Goal: Information Seeking & Learning: Learn about a topic

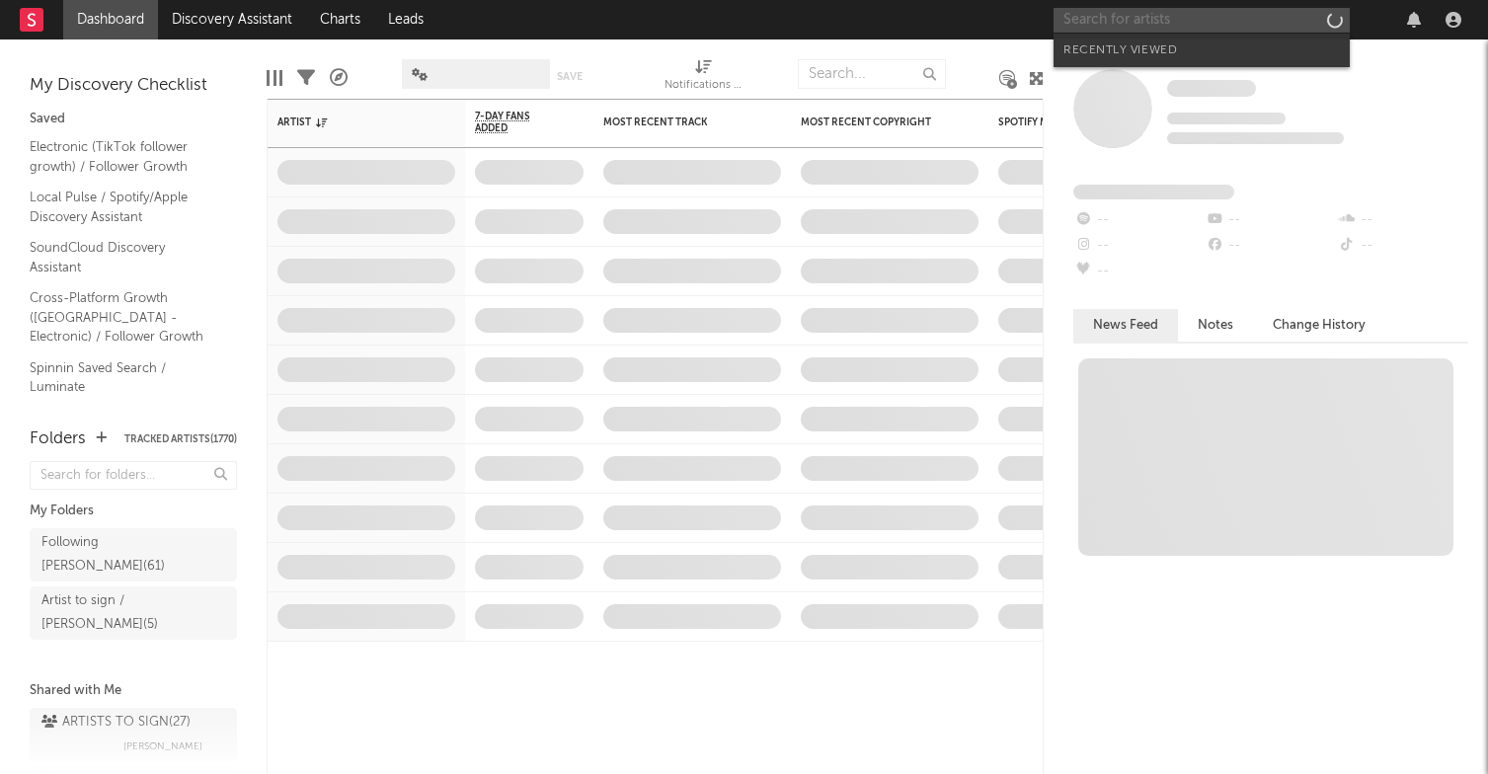
click at [1157, 17] on input "text" at bounding box center [1201, 20] width 296 height 25
type input "v"
paste input "BUJA (BR)"
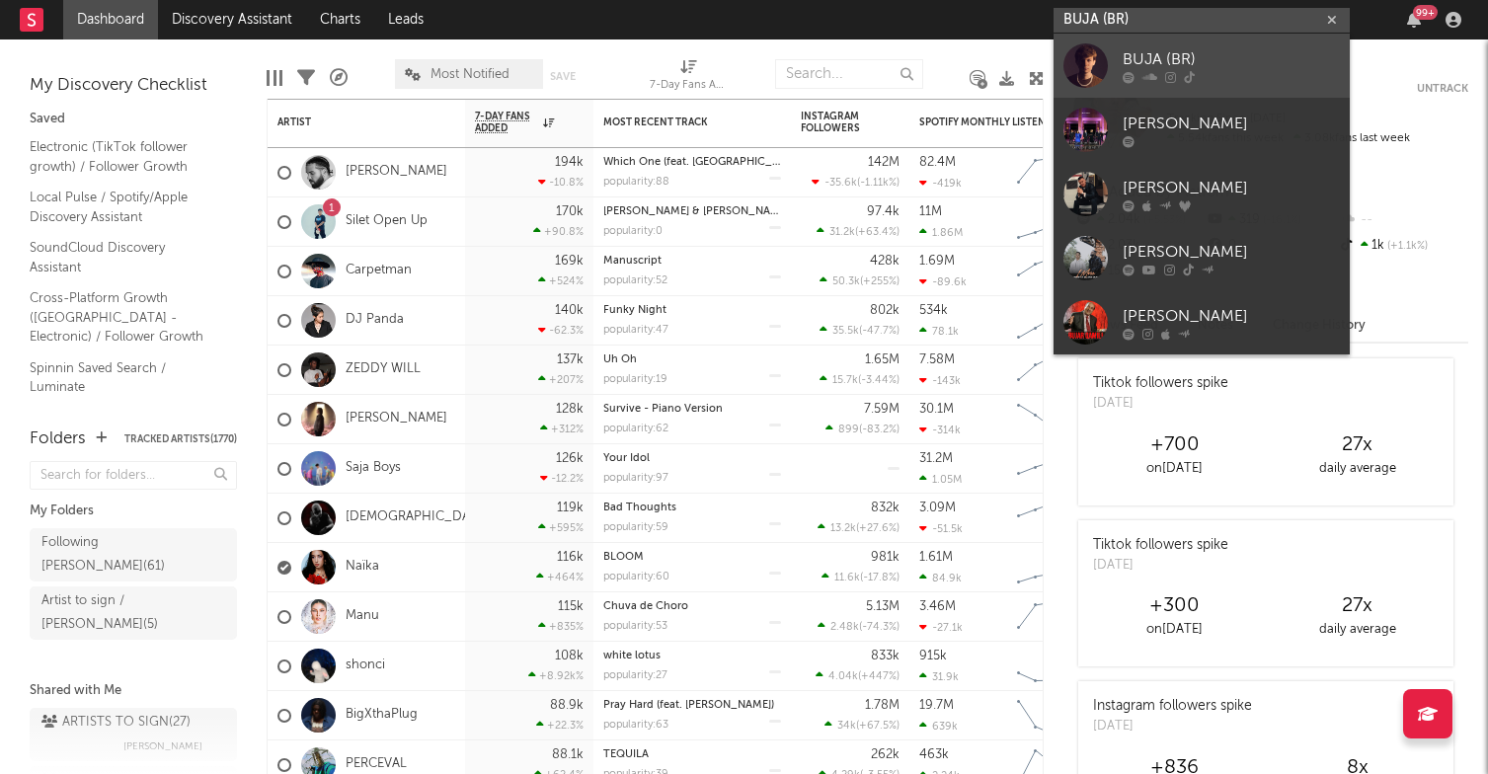
type input "BUJA (BR)"
click at [1197, 70] on div "BUJA (BR)" at bounding box center [1230, 59] width 217 height 24
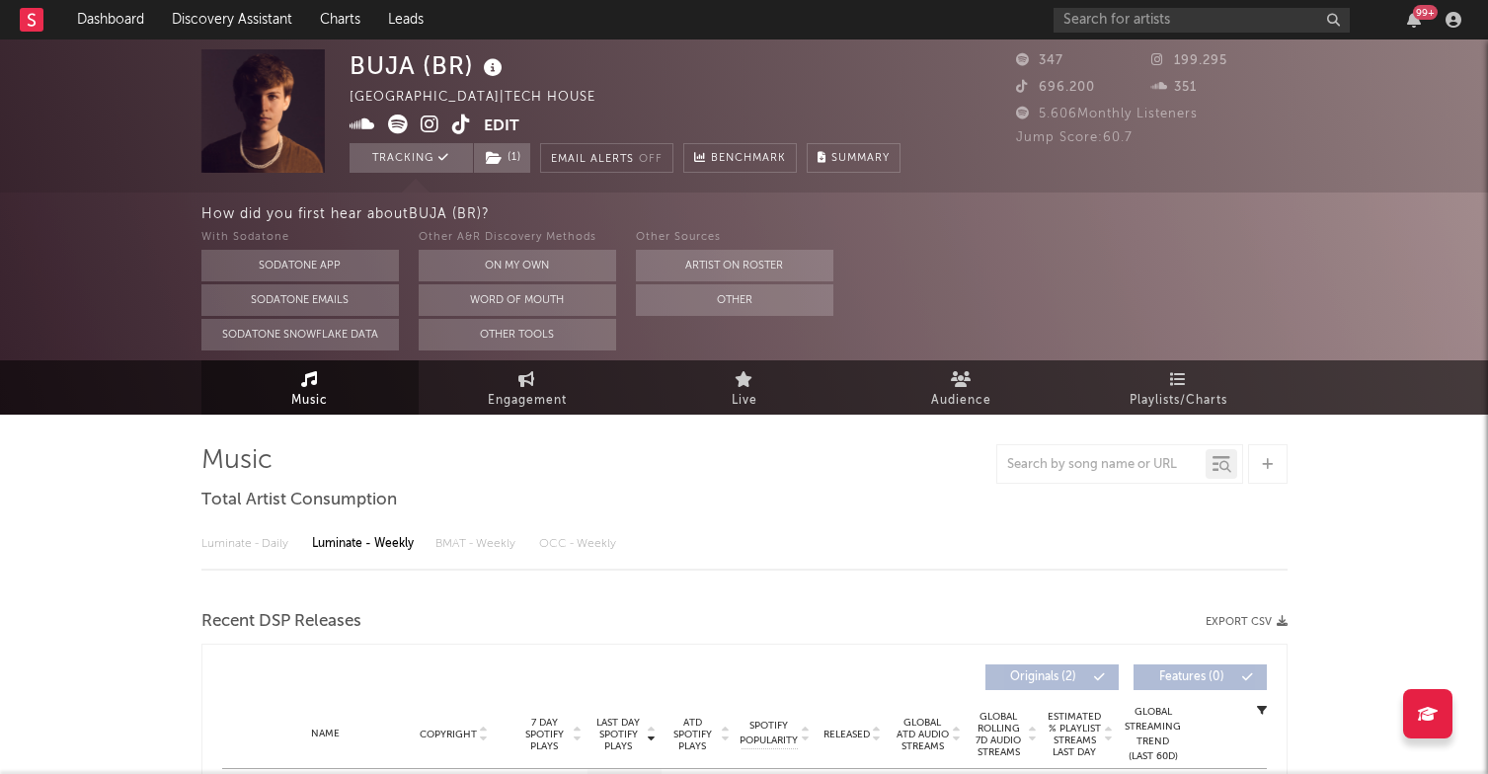
select select "1w"
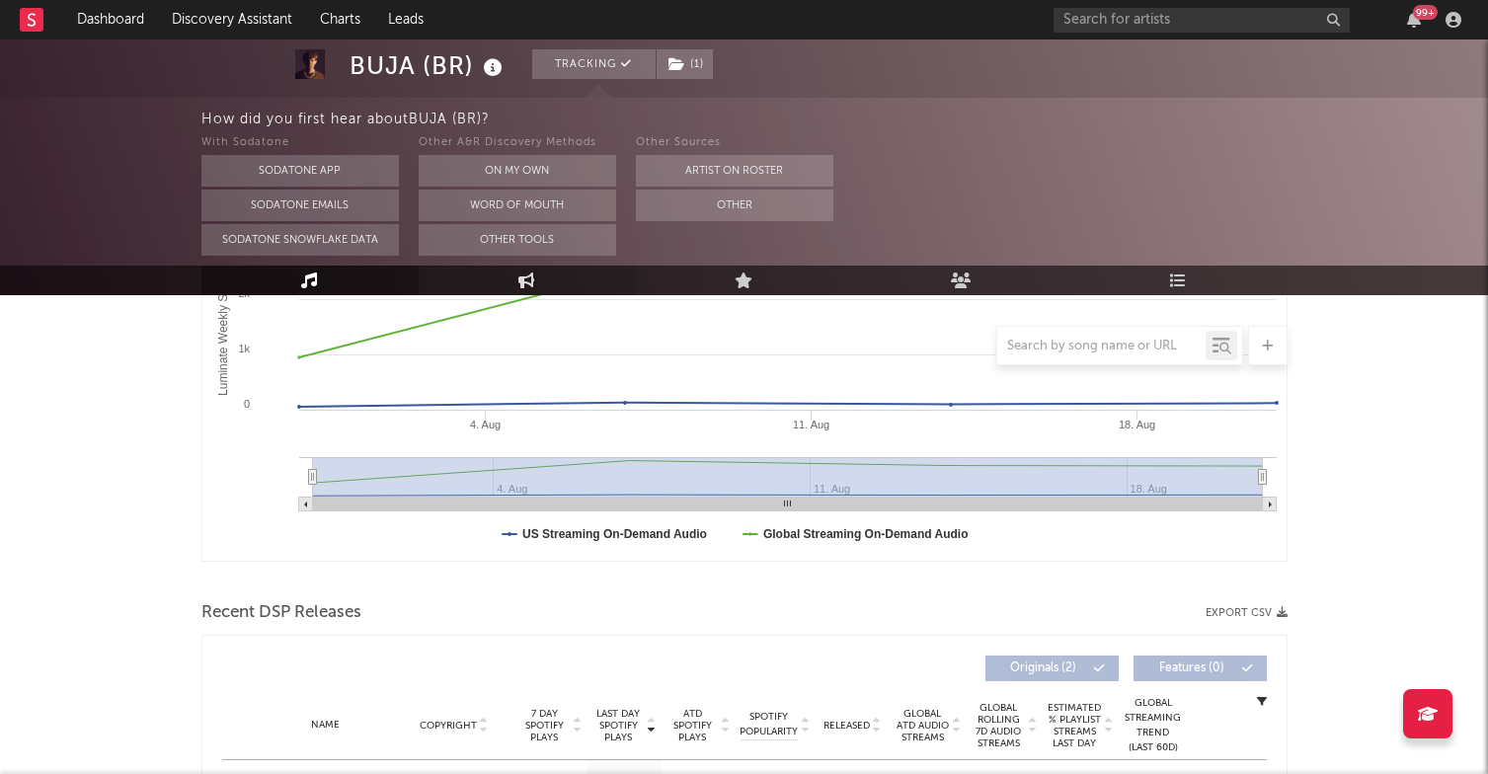
scroll to position [410, 0]
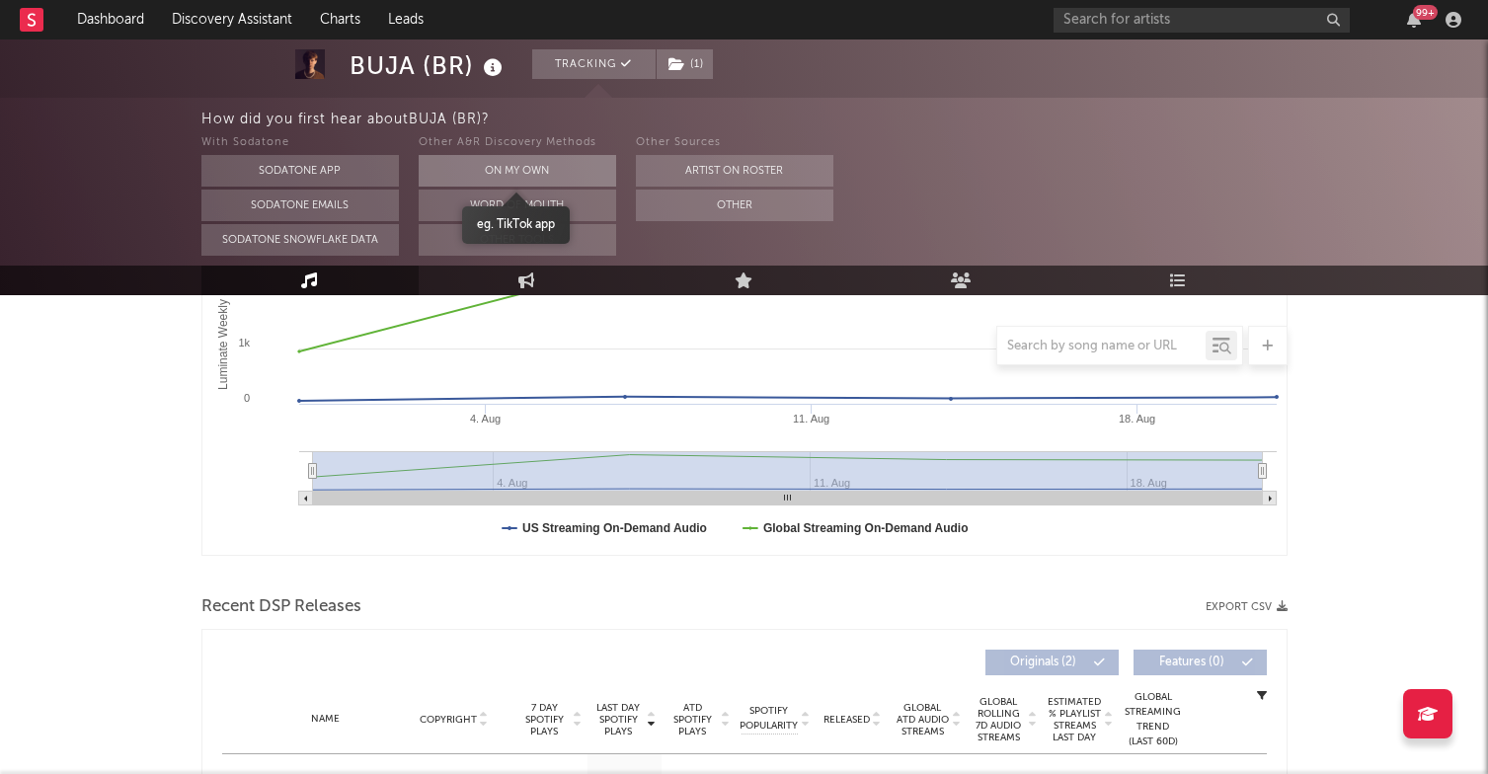
click at [601, 174] on button "On My Own" at bounding box center [517, 171] width 197 height 32
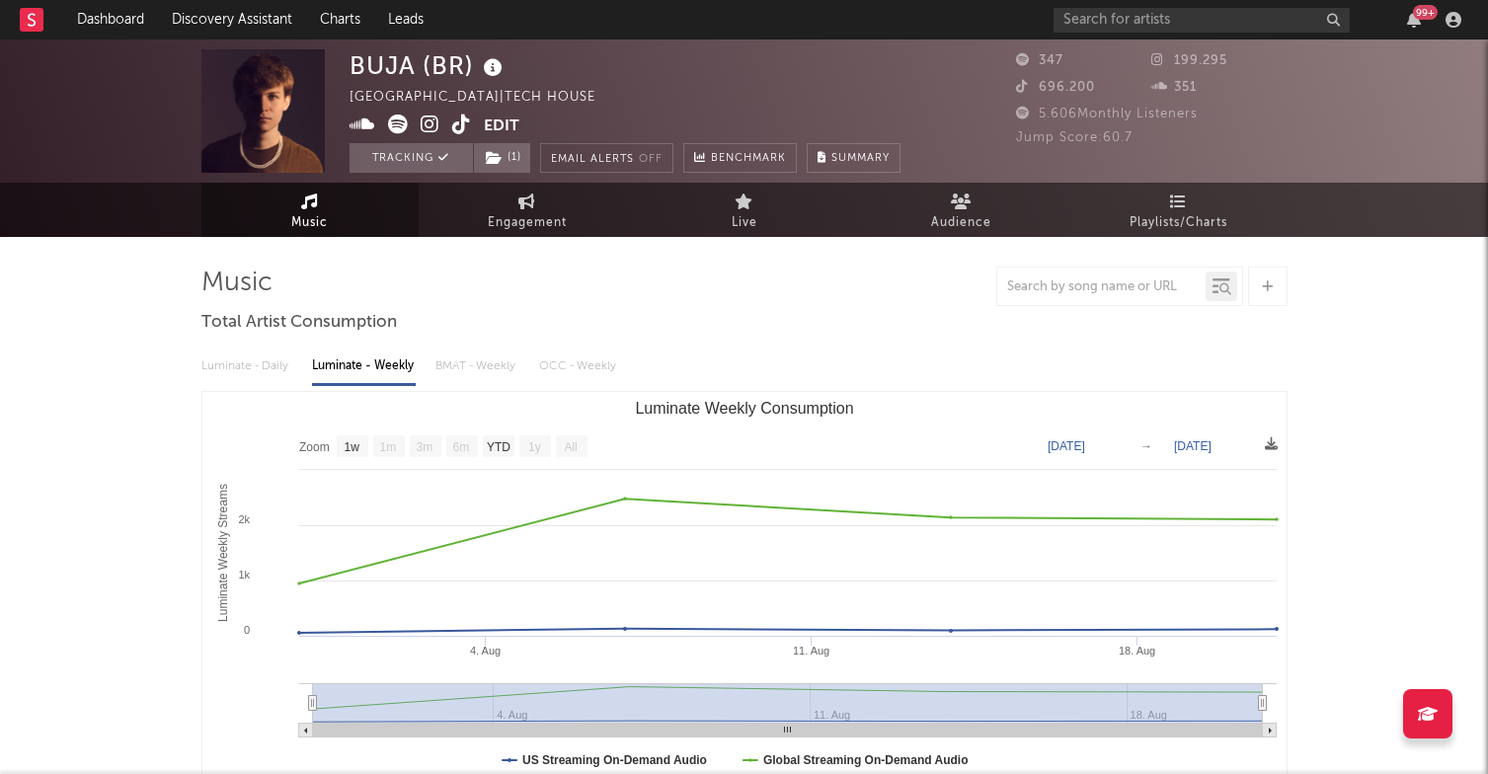
scroll to position [0, 0]
click at [471, 129] on span at bounding box center [416, 127] width 134 height 25
click at [466, 127] on icon at bounding box center [461, 125] width 19 height 20
click at [427, 126] on icon at bounding box center [430, 125] width 19 height 20
drag, startPoint x: 397, startPoint y: 64, endPoint x: 470, endPoint y: 61, distance: 73.1
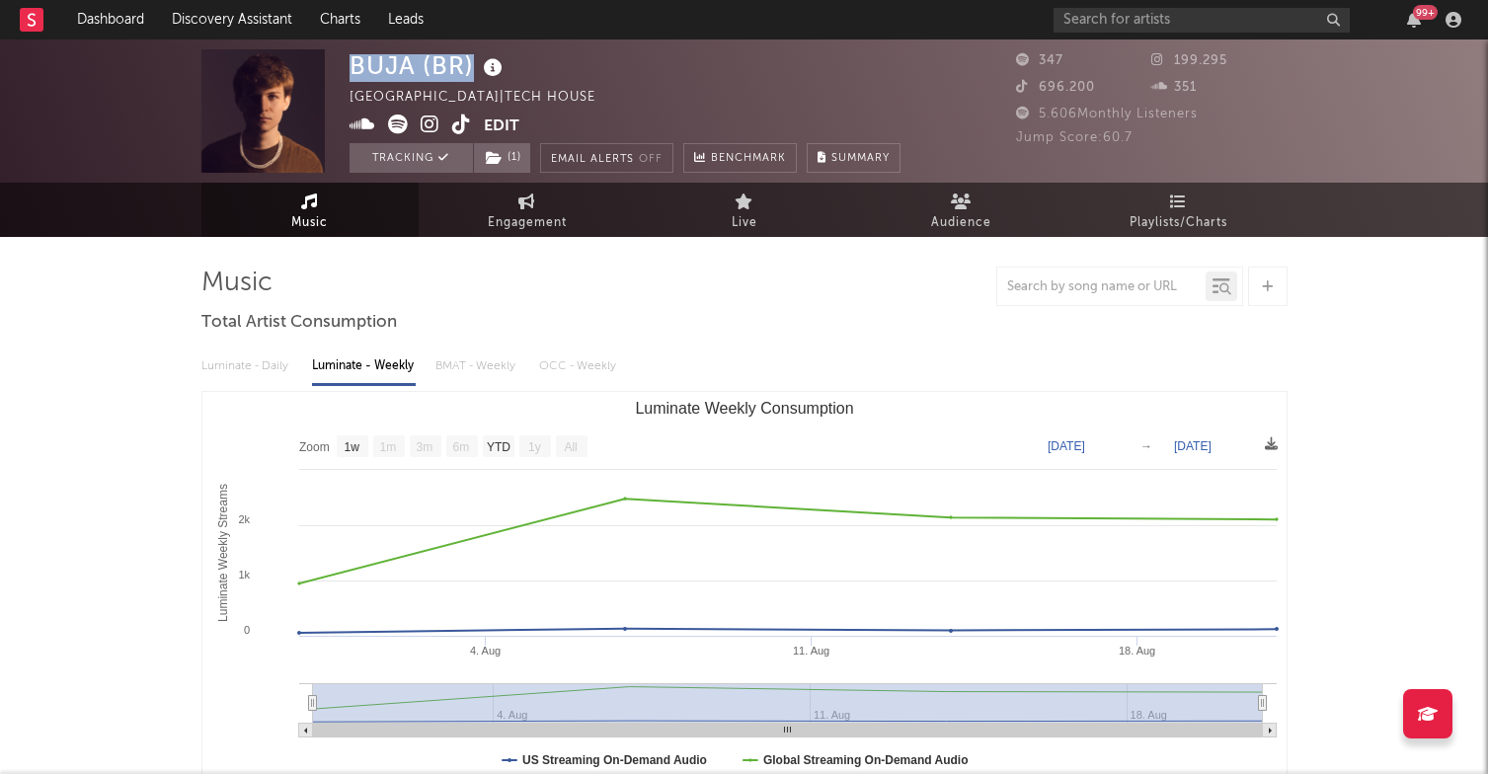
click at [470, 61] on div "BUJA (BR)" at bounding box center [428, 65] width 158 height 33
copy div "BUJA (BR)"
click at [1104, 34] on div "99 +" at bounding box center [1260, 19] width 415 height 39
click at [1096, 25] on input "text" at bounding box center [1201, 20] width 296 height 25
paste input "• [GEOGRAPHIC_DATA] - [GEOGRAPHIC_DATA]"
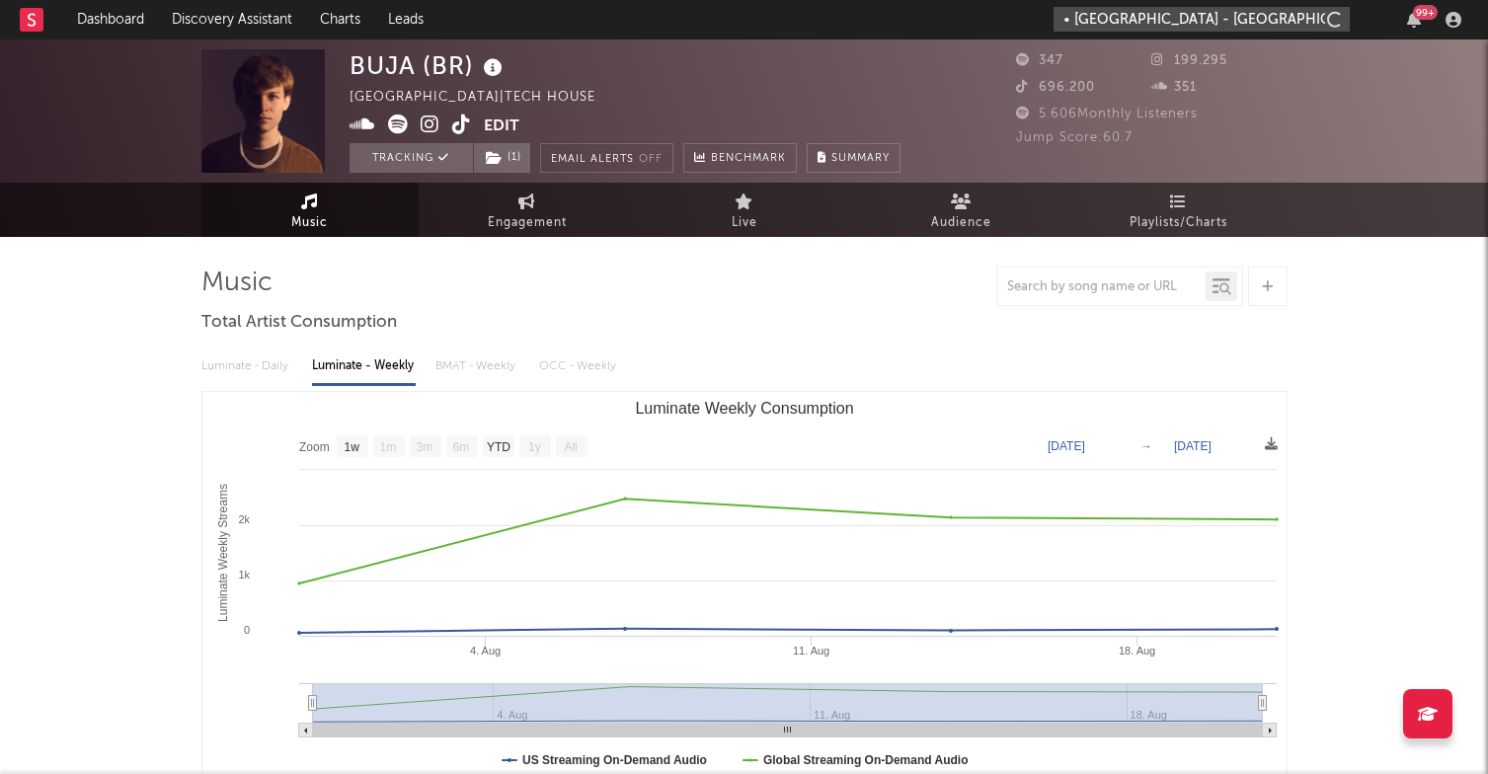
drag, startPoint x: 1061, startPoint y: 21, endPoint x: 991, endPoint y: 16, distance: 70.3
click at [991, 16] on nav "Dashboard Discovery Assistant Charts Leads • Narasimha - Tëgal 99 +" at bounding box center [744, 19] width 1488 height 39
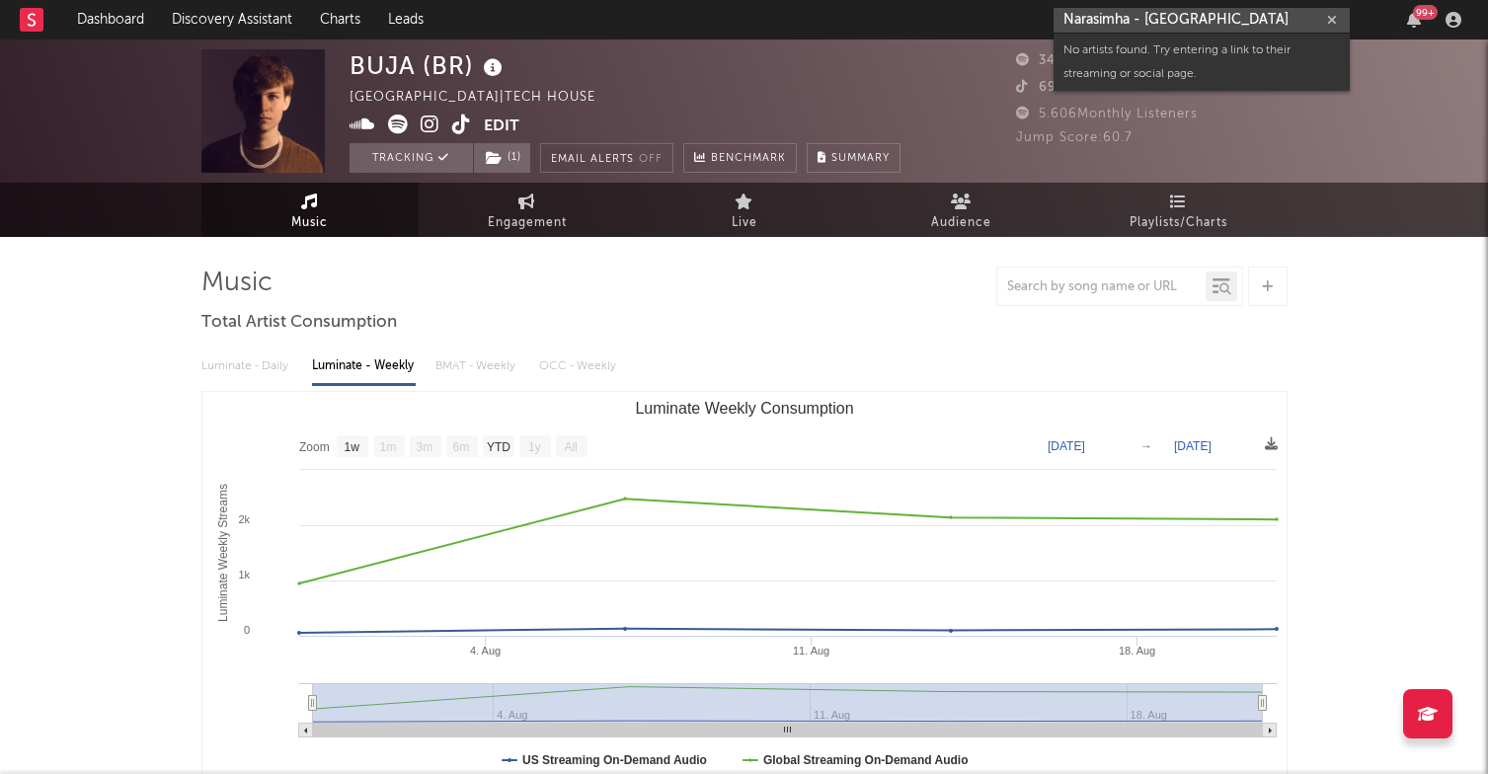
drag, startPoint x: 1136, startPoint y: 19, endPoint x: 1346, endPoint y: 23, distance: 210.3
click at [1346, 23] on input "Narasimha - [GEOGRAPHIC_DATA]" at bounding box center [1201, 20] width 296 height 25
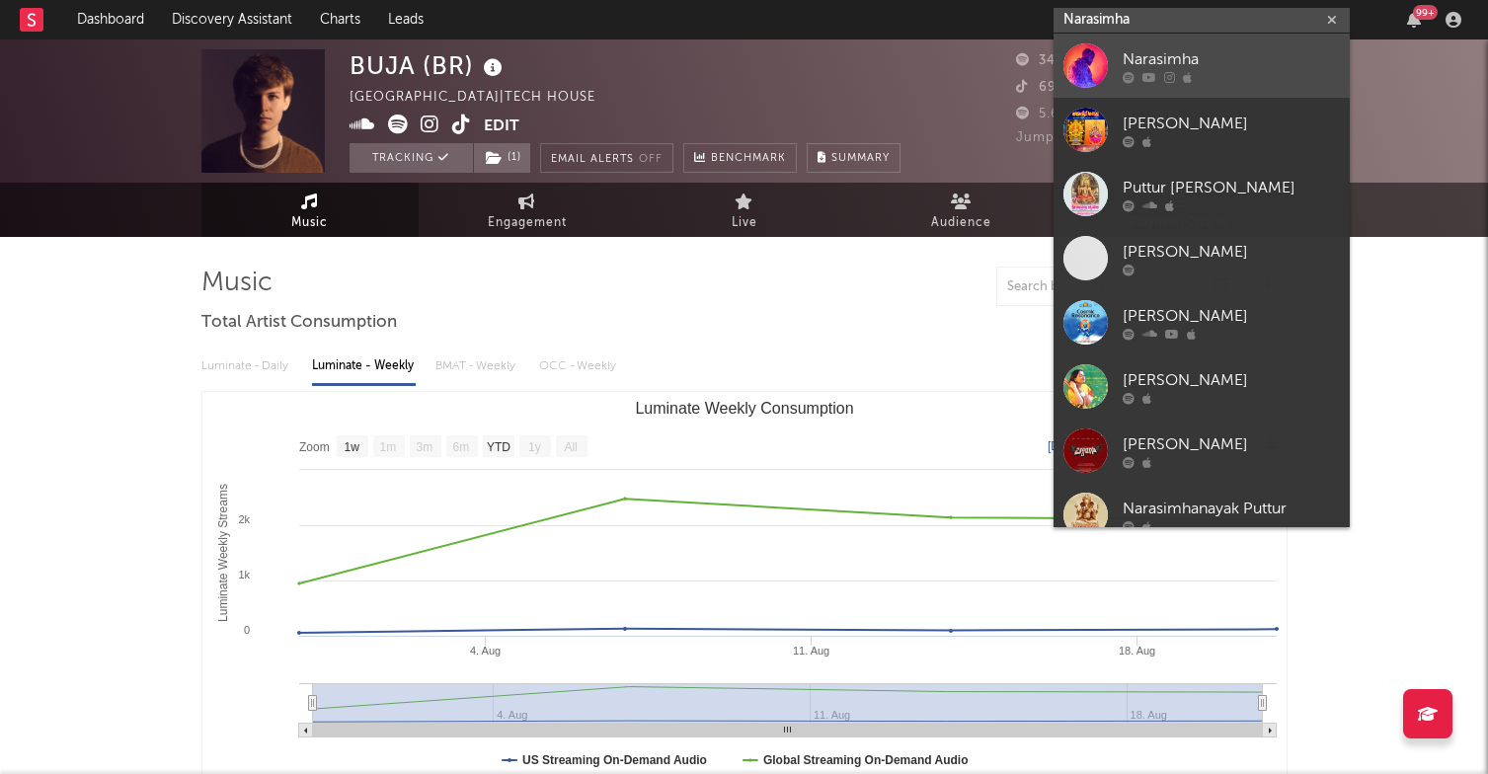
type input "Narasimha"
click at [1303, 46] on link "Narasimha" at bounding box center [1201, 66] width 296 height 64
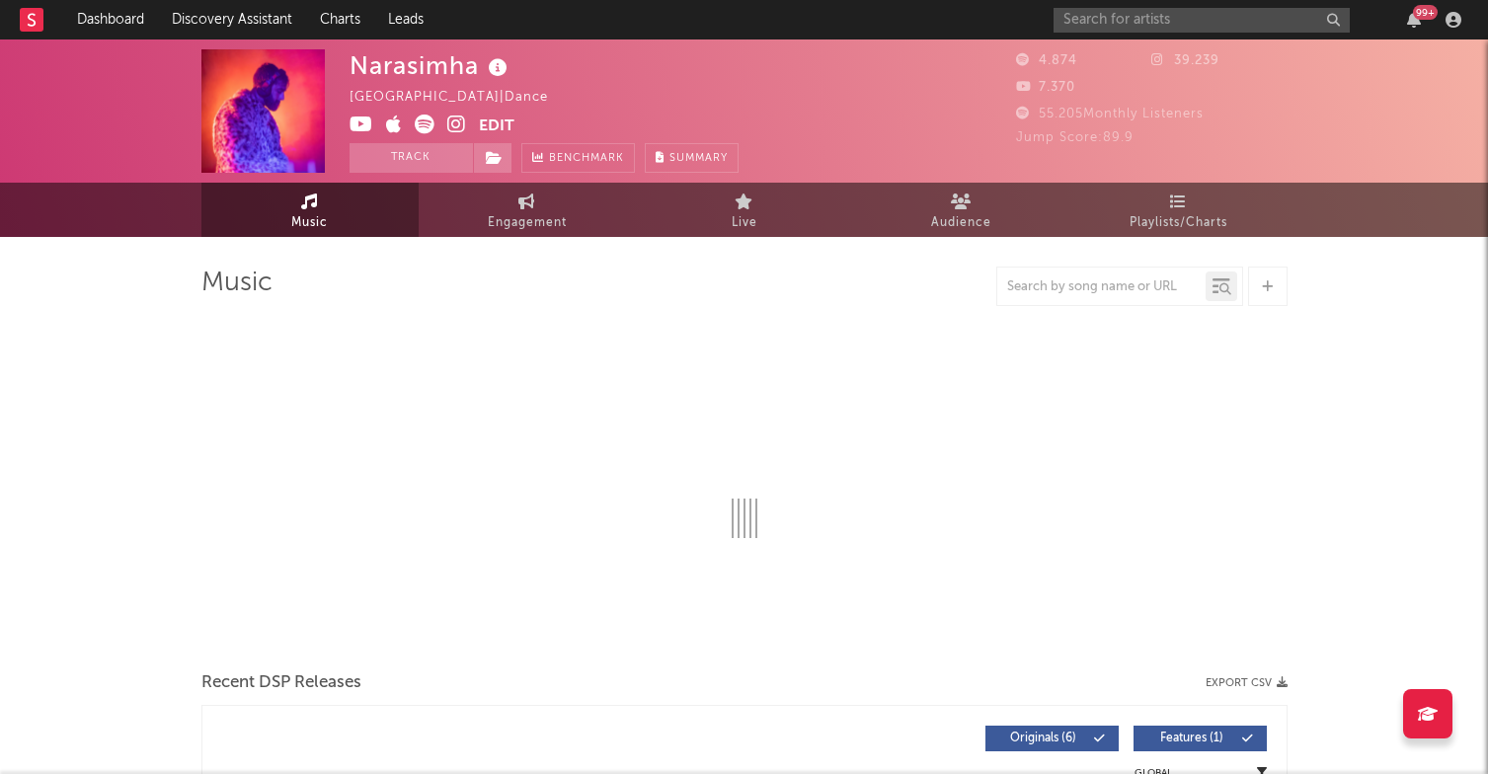
select select "1w"
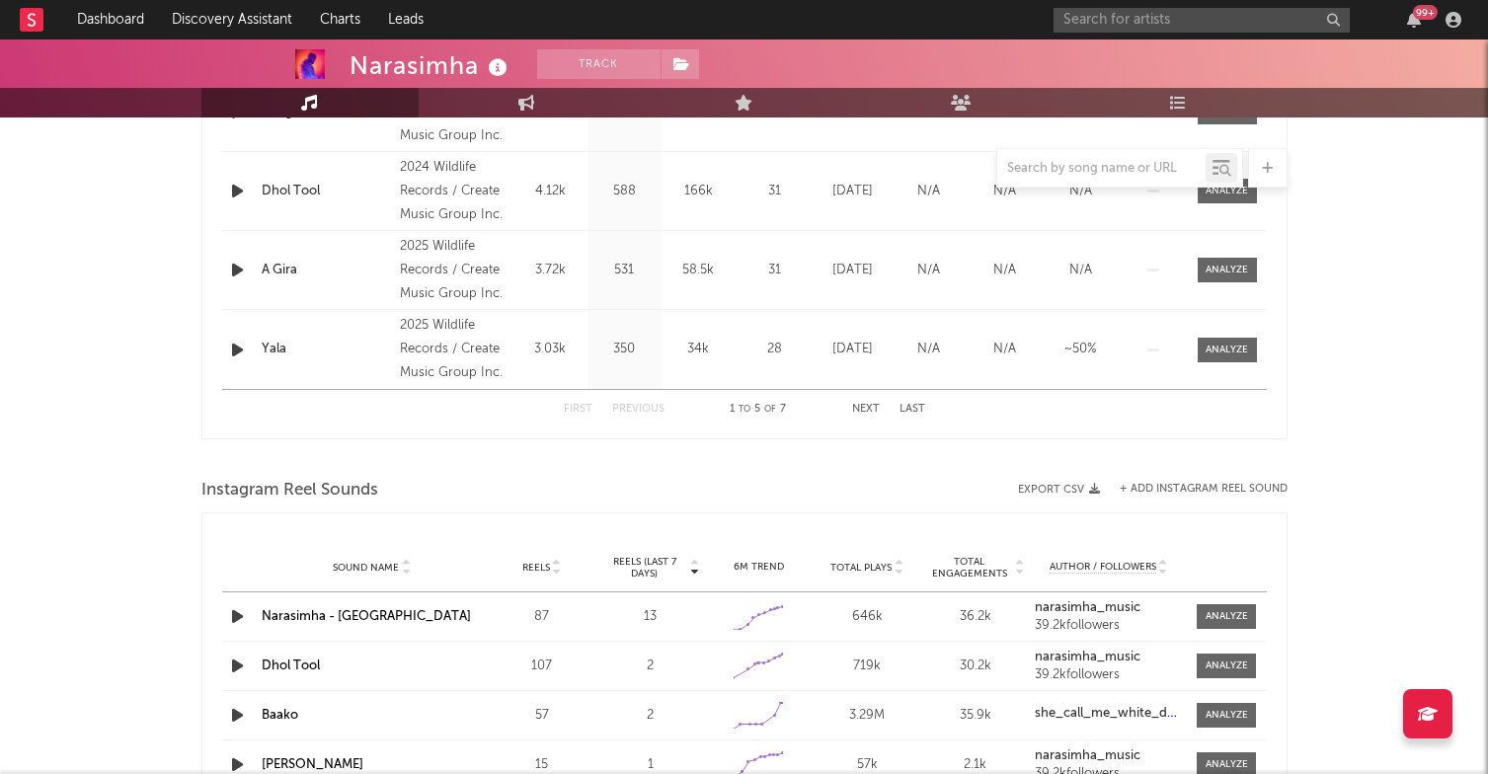
scroll to position [1307, 0]
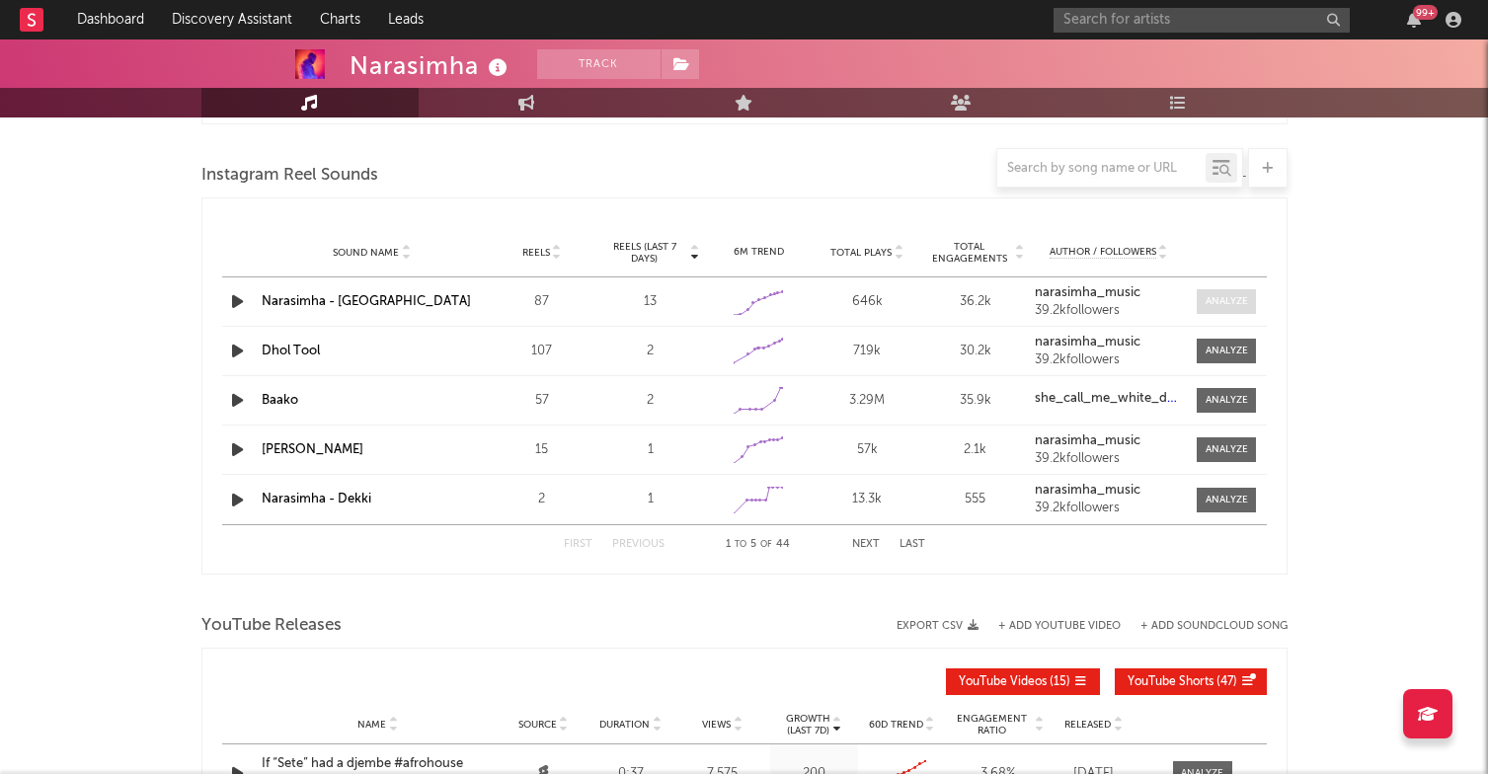
click at [1232, 296] on div at bounding box center [1226, 301] width 42 height 15
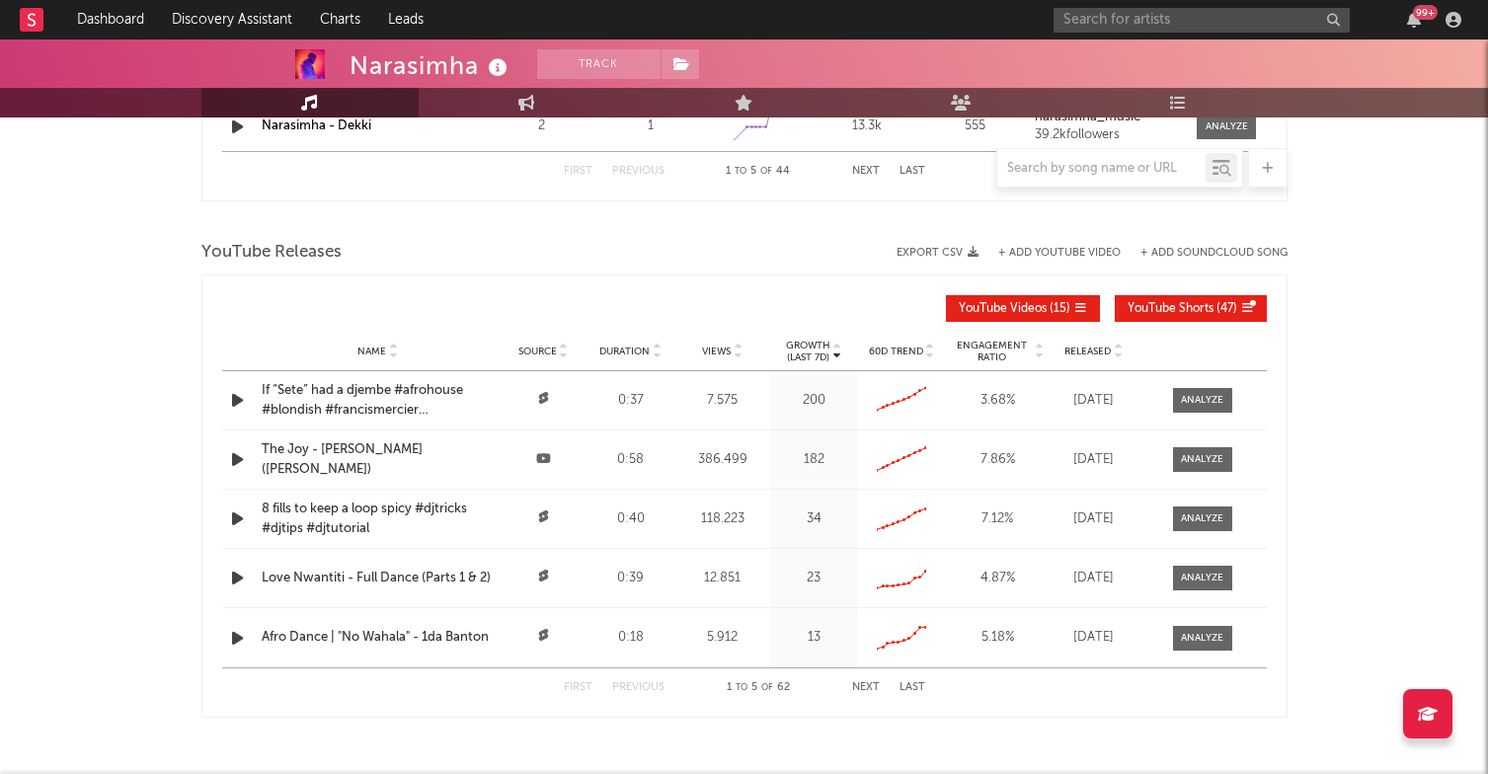
select select "1w"
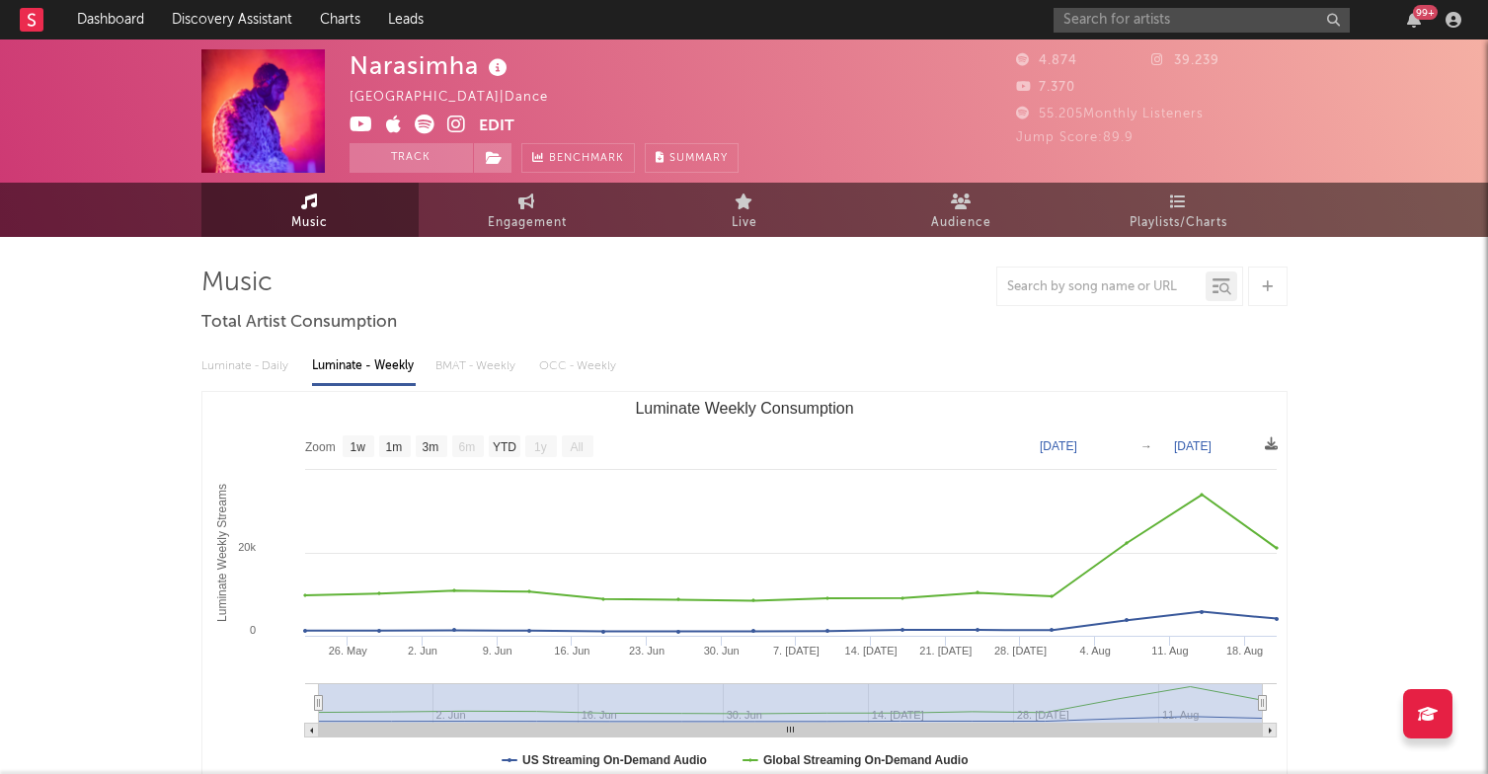
scroll to position [0, 0]
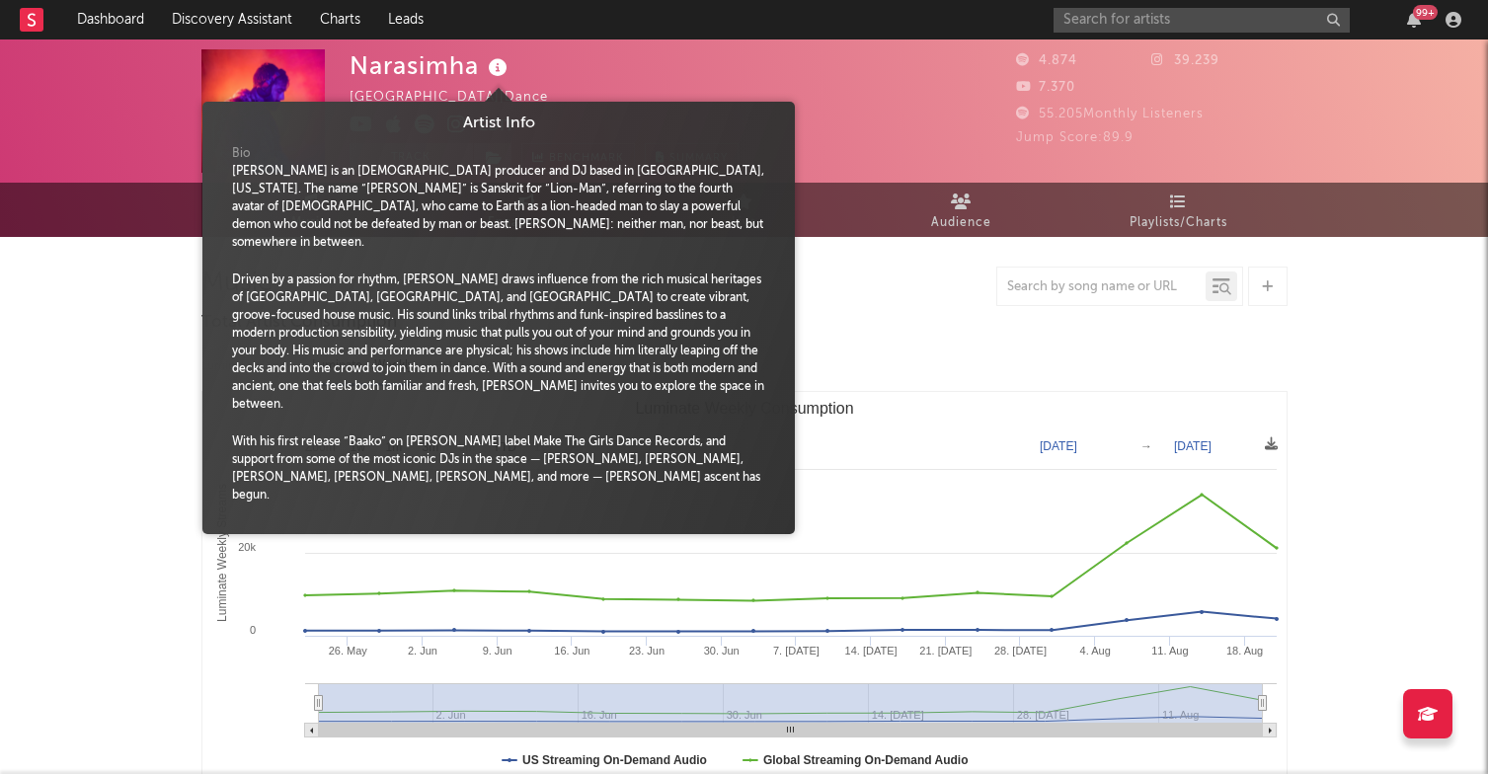
click at [491, 60] on icon at bounding box center [498, 68] width 29 height 28
click at [709, 89] on div "Narasimha [GEOGRAPHIC_DATA] | Dance Edit Track Benchmark Summary" at bounding box center [543, 110] width 389 height 123
